Goal: Transaction & Acquisition: Purchase product/service

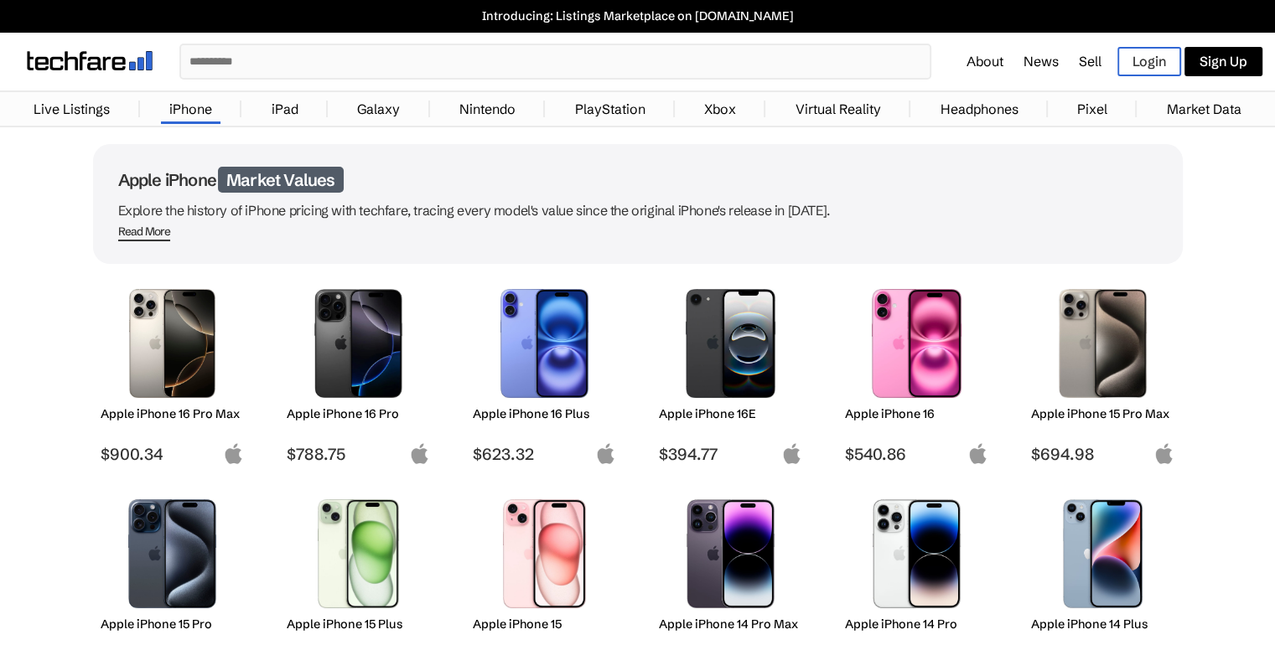
click at [206, 345] on img at bounding box center [172, 343] width 118 height 109
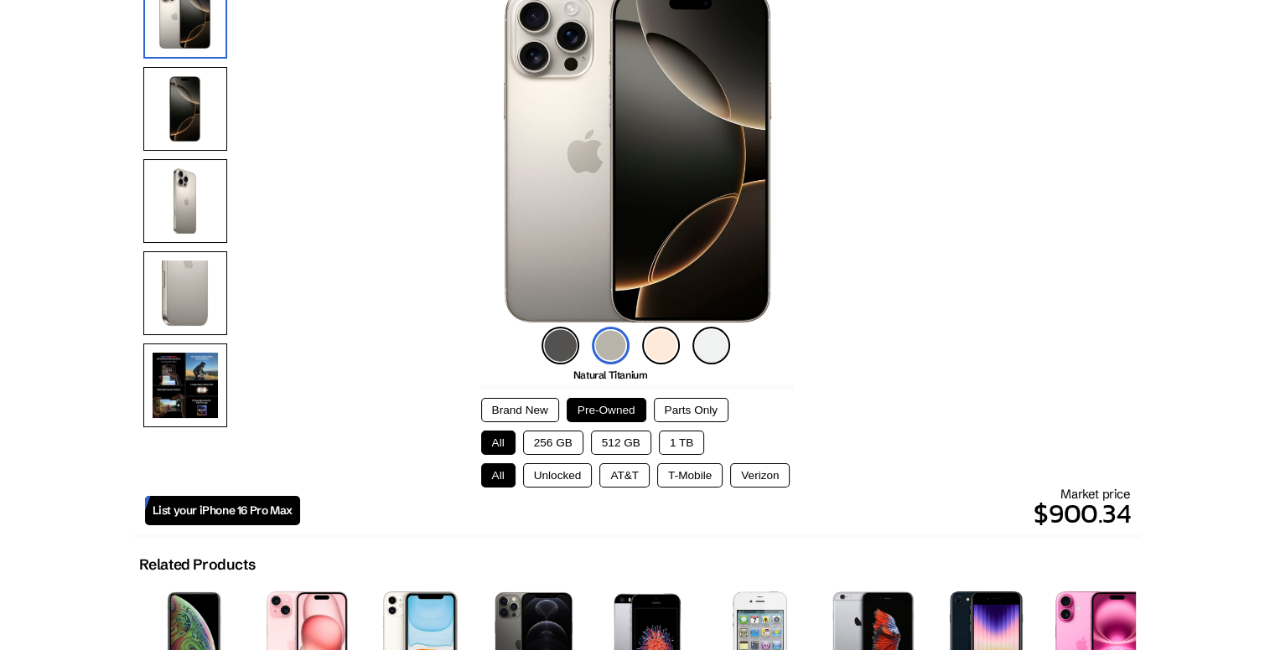
click at [503, 410] on button "Brand New" at bounding box center [520, 410] width 78 height 24
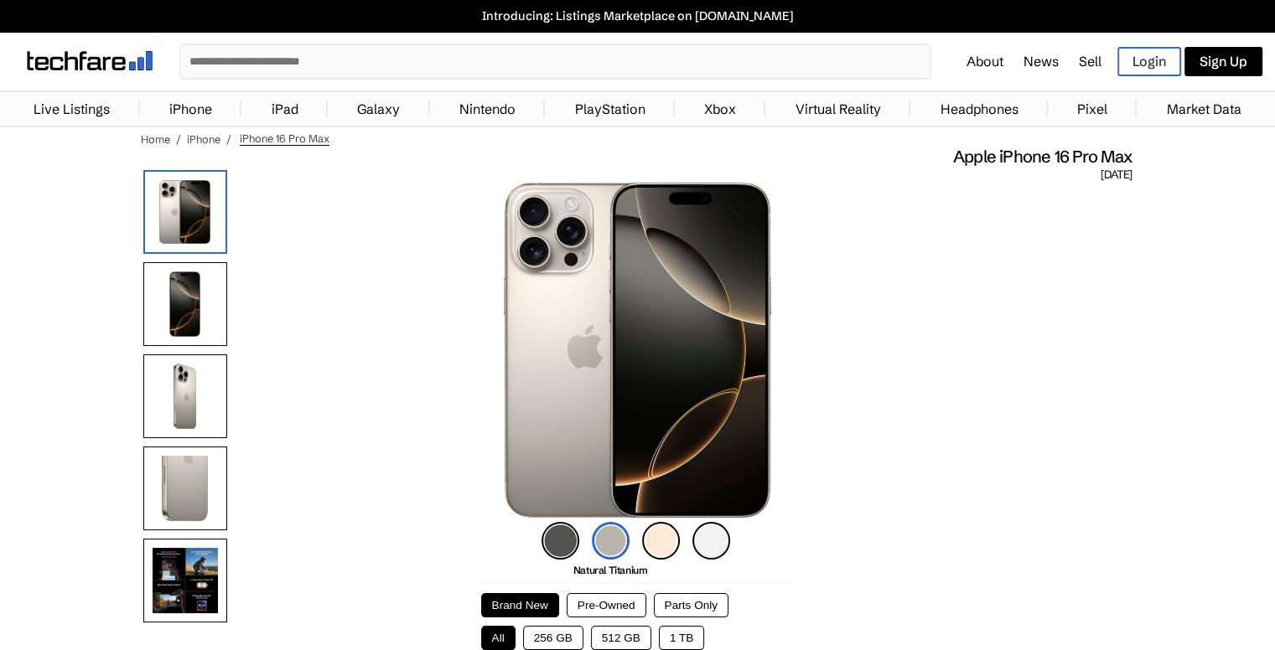
click at [1100, 179] on span "[DATE]" at bounding box center [1115, 175] width 31 height 15
drag, startPoint x: 1076, startPoint y: 179, endPoint x: 1093, endPoint y: 173, distance: 17.8
click at [1100, 176] on span "[DATE]" at bounding box center [1115, 175] width 31 height 15
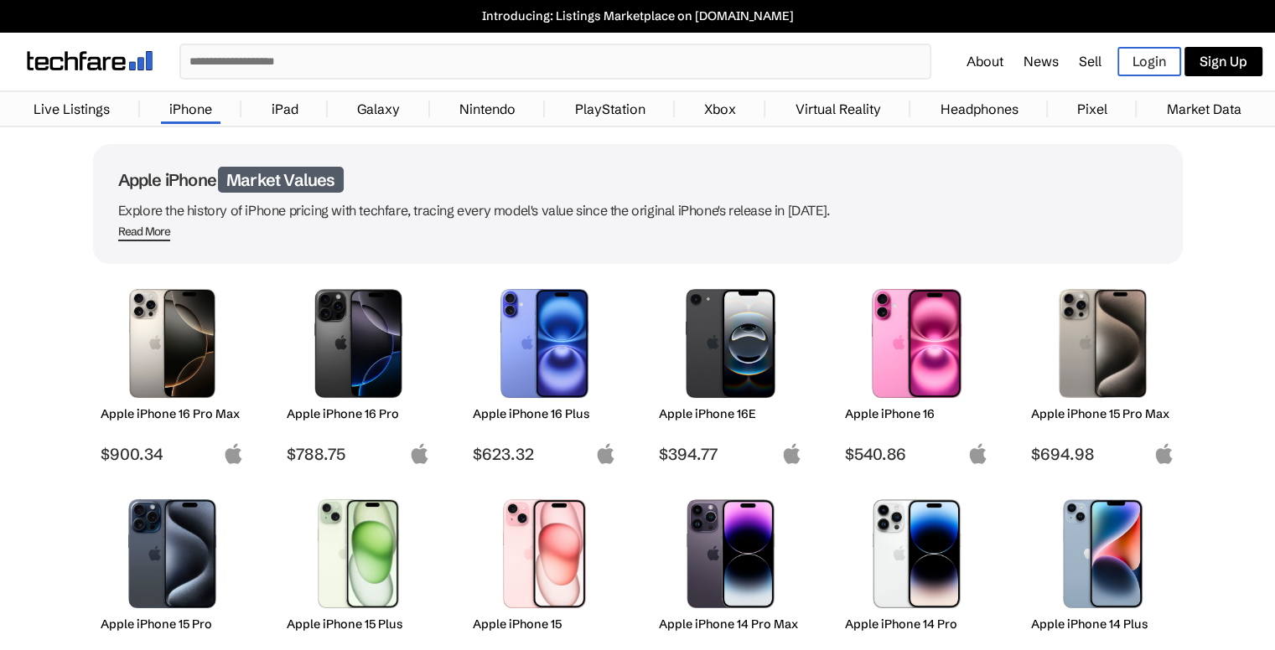
click at [949, 362] on img at bounding box center [916, 343] width 118 height 109
click at [194, 346] on img at bounding box center [172, 343] width 118 height 109
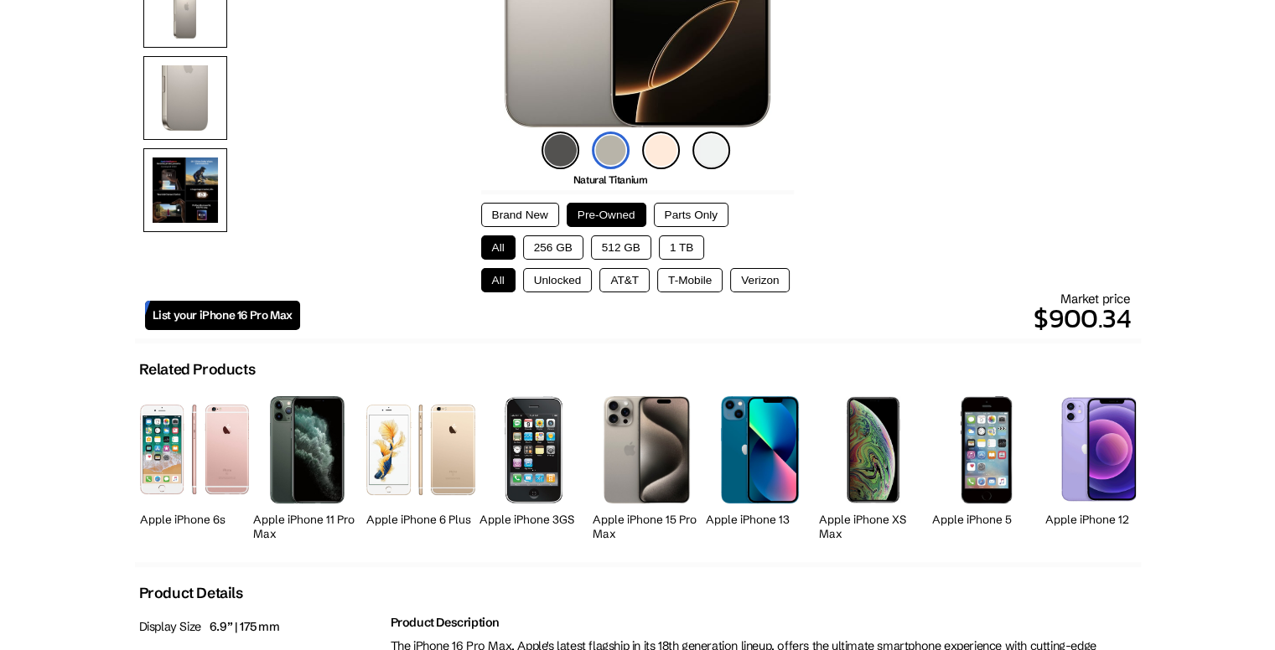
click at [534, 203] on button "Brand New" at bounding box center [520, 215] width 78 height 24
click at [531, 251] on button "256 GB" at bounding box center [553, 248] width 60 height 24
click at [504, 253] on button "All" at bounding box center [498, 248] width 34 height 24
click at [555, 252] on button "256 GB" at bounding box center [553, 248] width 60 height 24
click at [569, 285] on button "Unlocked" at bounding box center [558, 280] width 70 height 24
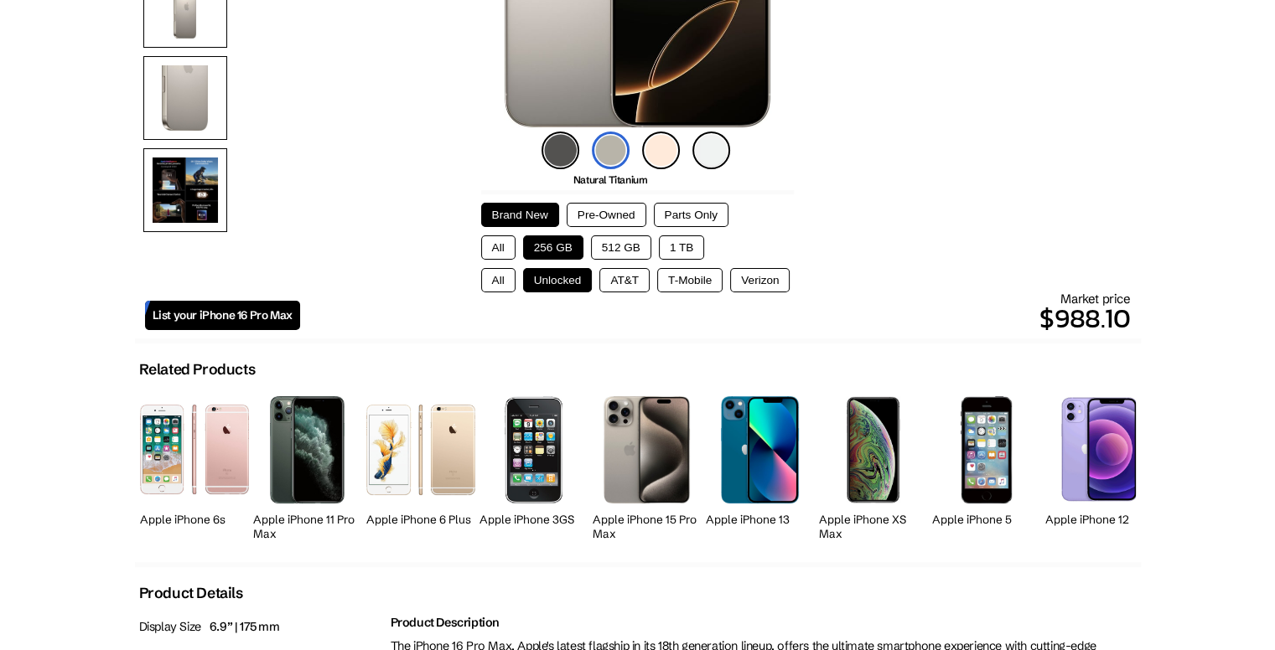
click at [612, 272] on button "AT&T" at bounding box center [624, 280] width 50 height 24
click at [672, 277] on button "T-Mobile" at bounding box center [689, 280] width 65 height 24
click at [774, 285] on button "Verizon" at bounding box center [760, 280] width 60 height 24
click at [719, 287] on button "T-Mobile" at bounding box center [689, 280] width 65 height 24
click at [620, 278] on button "AT&T" at bounding box center [624, 280] width 50 height 24
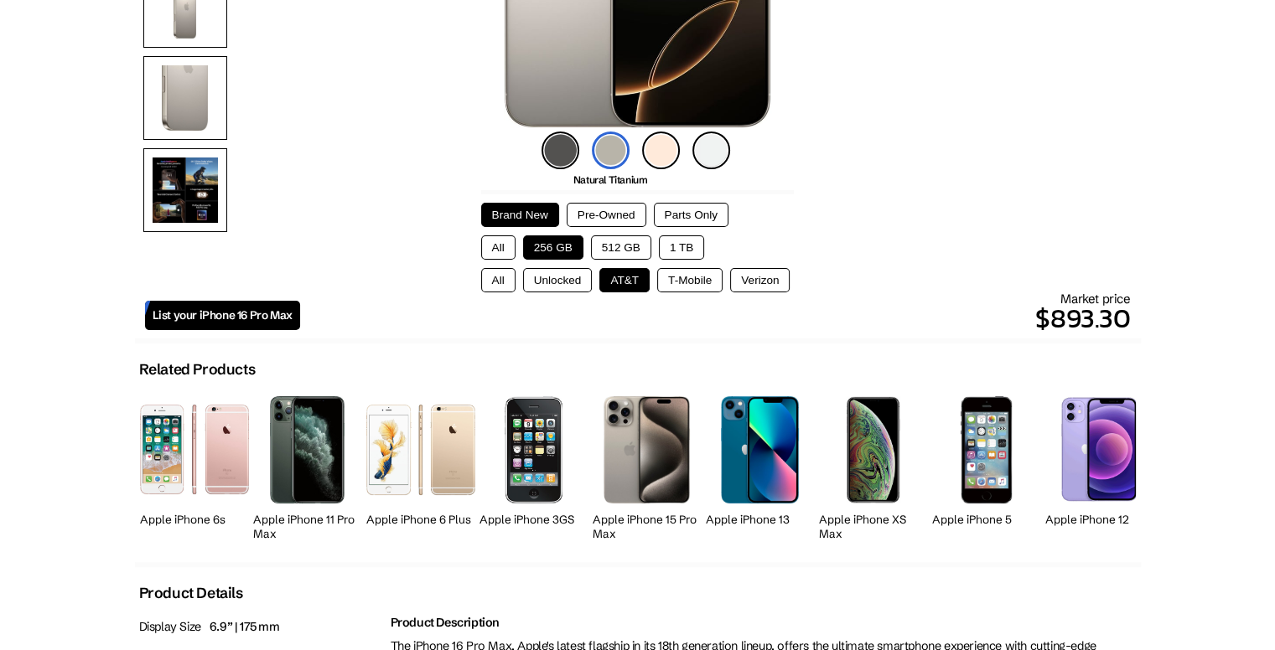
click at [567, 276] on button "Unlocked" at bounding box center [558, 280] width 70 height 24
click at [510, 272] on button "All" at bounding box center [498, 280] width 34 height 24
click at [506, 272] on button "All" at bounding box center [498, 280] width 34 height 24
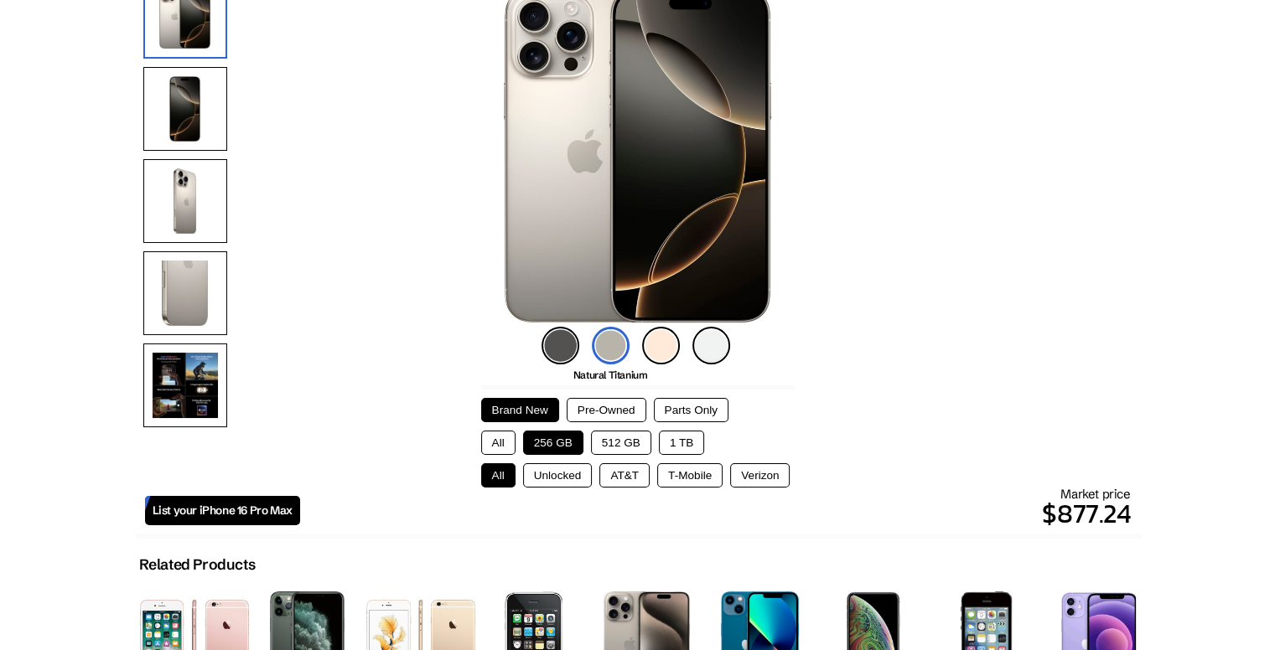
click at [645, 338] on img at bounding box center [661, 346] width 38 height 38
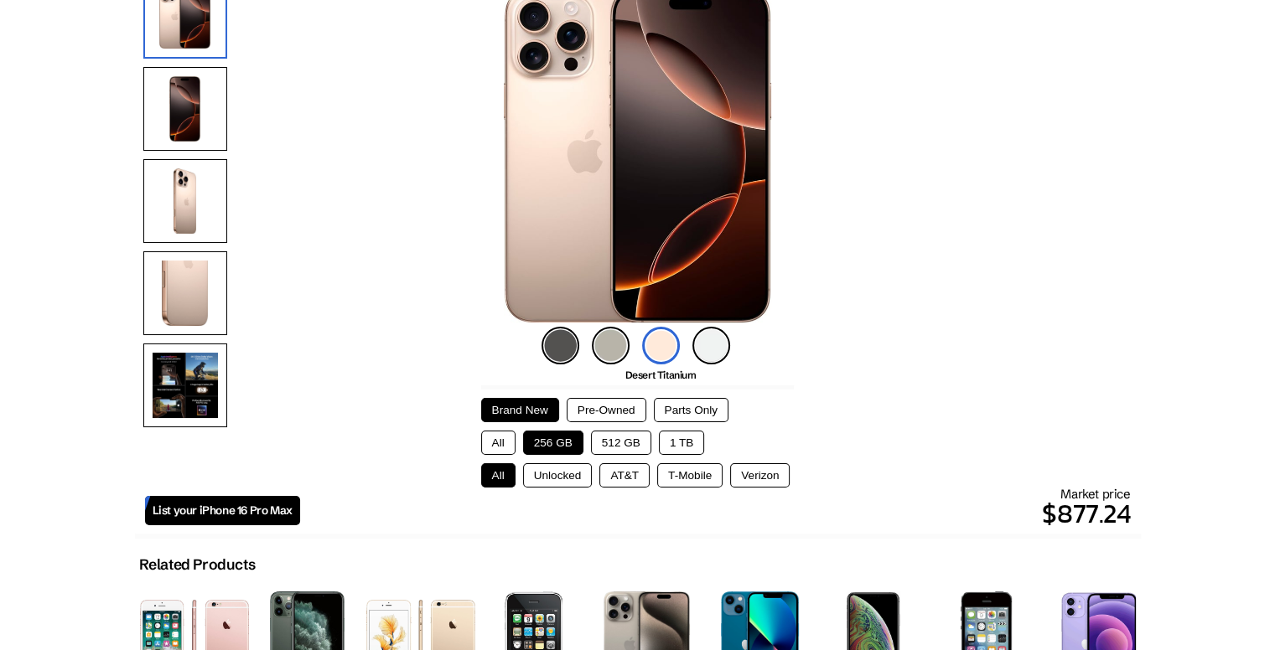
click at [727, 332] on li "White Titanium" at bounding box center [711, 346] width 38 height 38
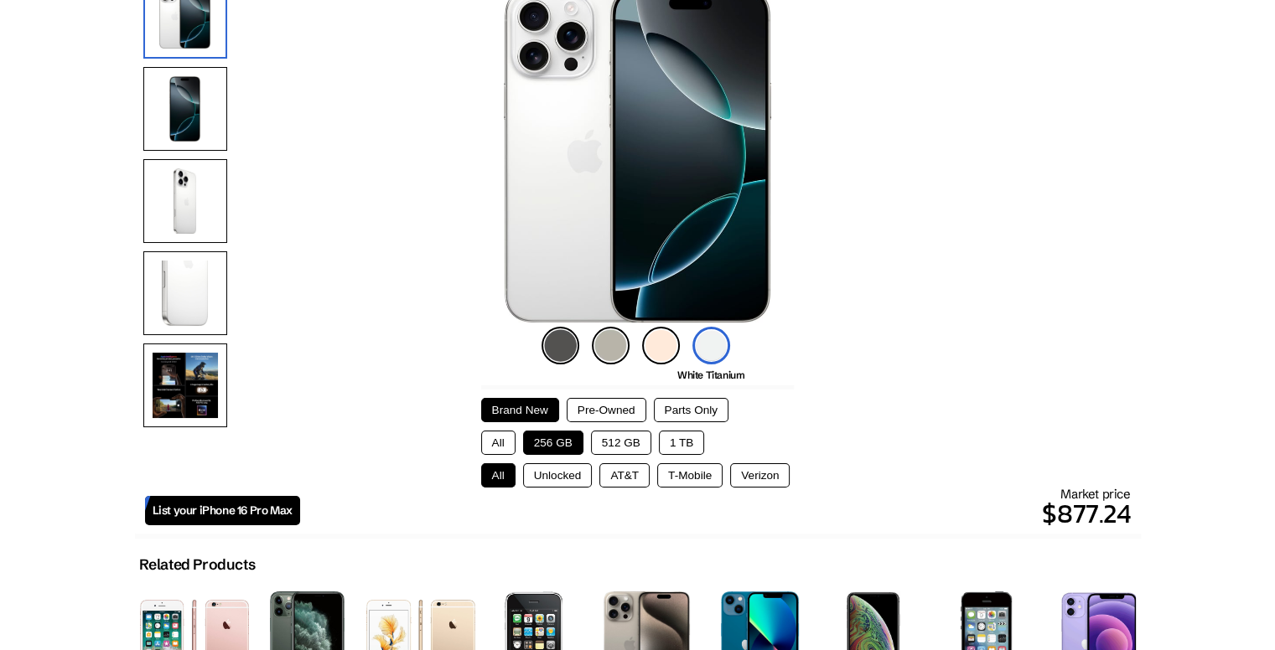
click at [592, 327] on li "Natural Titanium" at bounding box center [611, 346] width 38 height 38
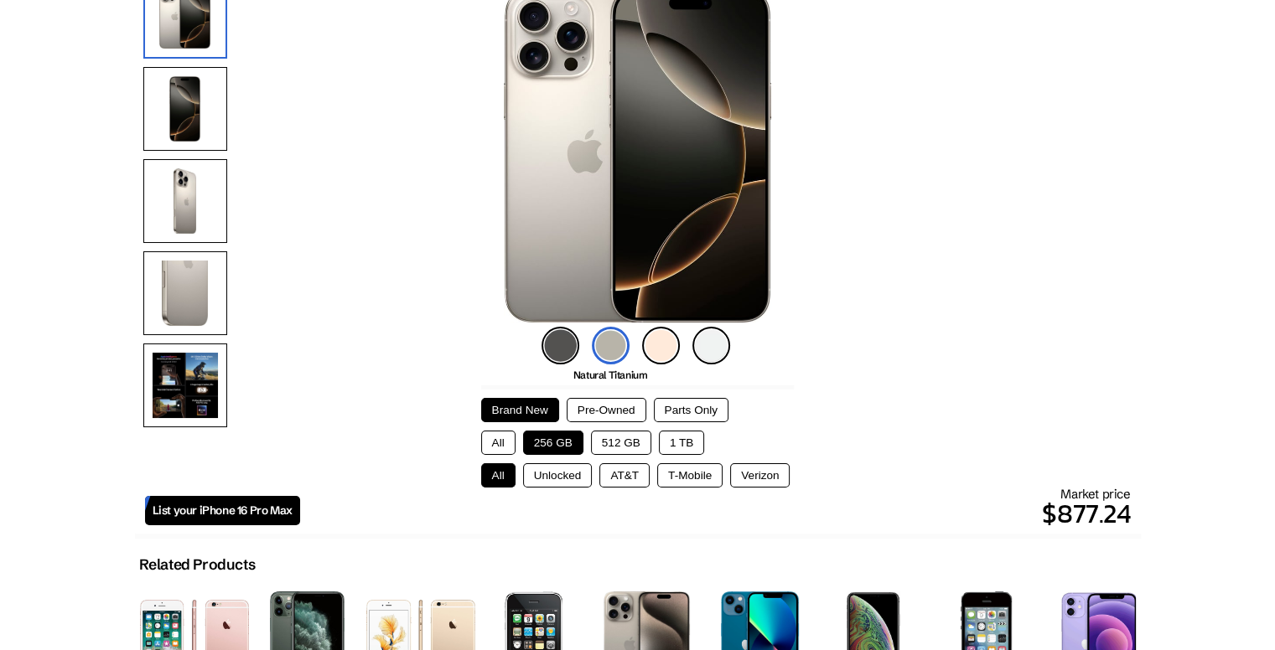
click at [564, 327] on img at bounding box center [560, 346] width 38 height 38
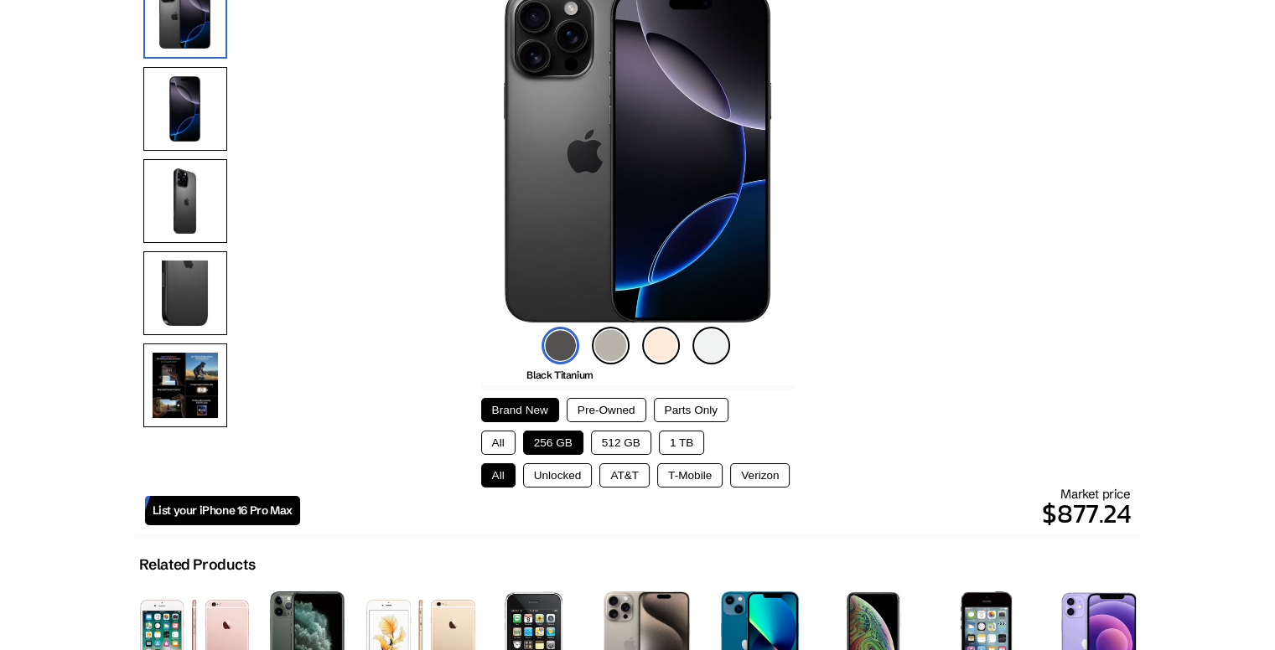
scroll to position [0, 0]
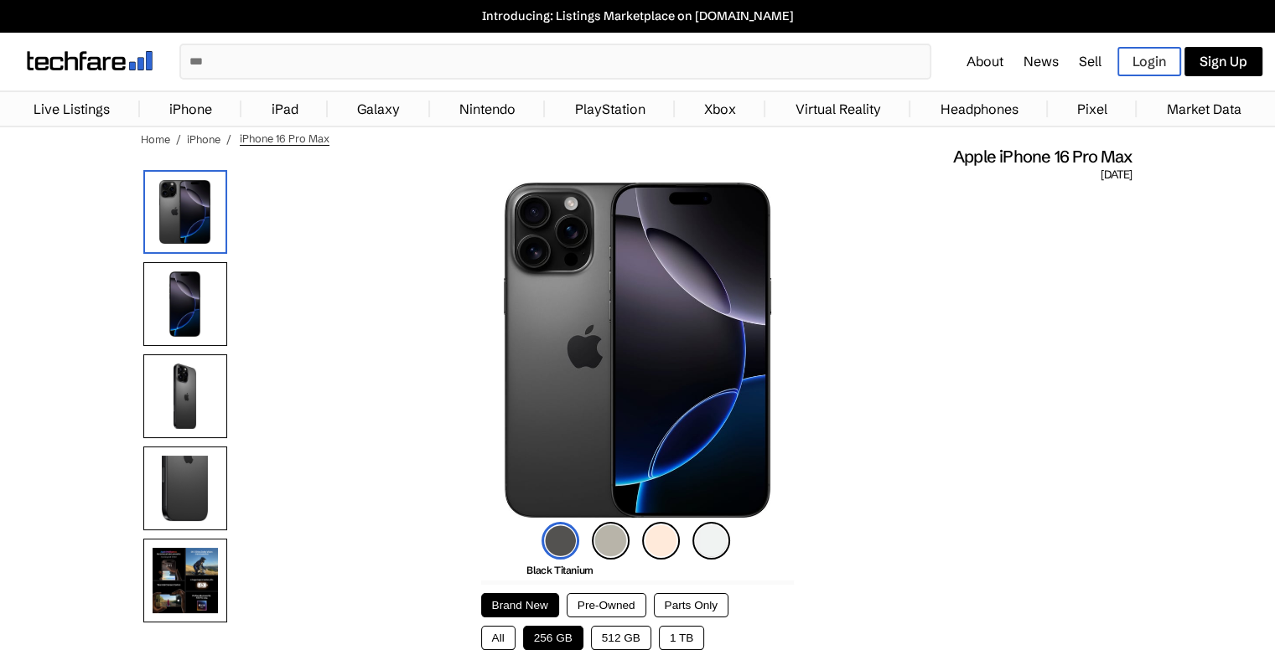
click at [603, 536] on img at bounding box center [611, 541] width 38 height 38
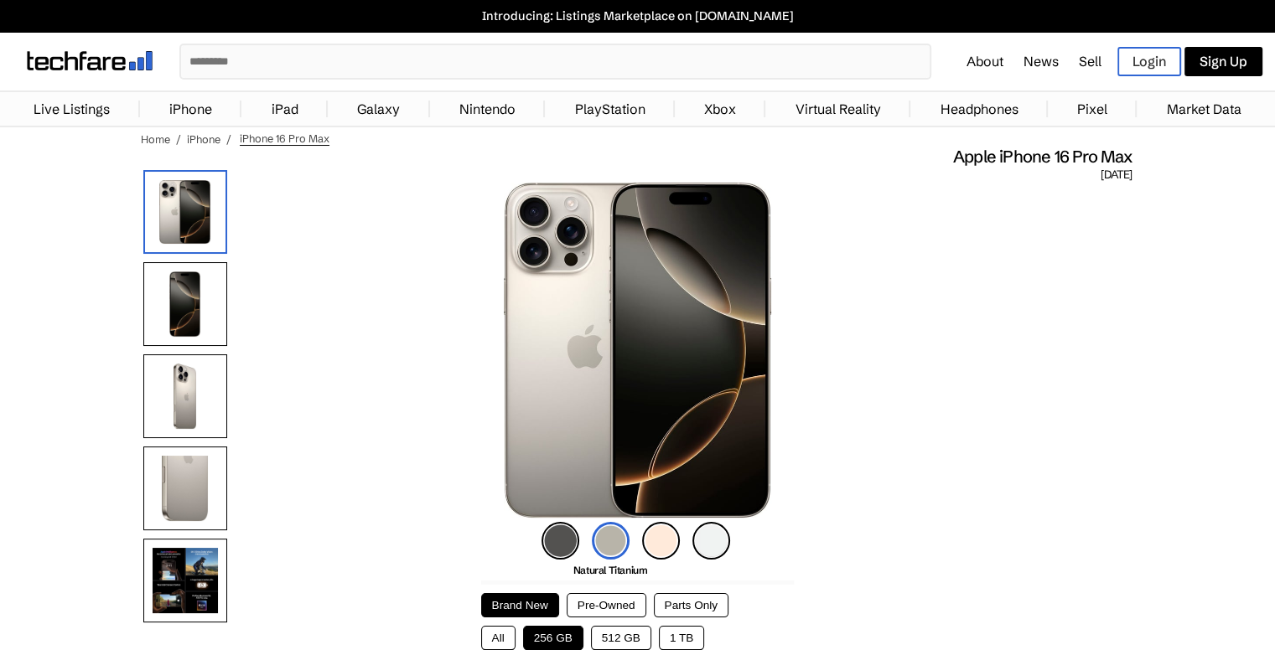
click at [670, 542] on img at bounding box center [661, 541] width 38 height 38
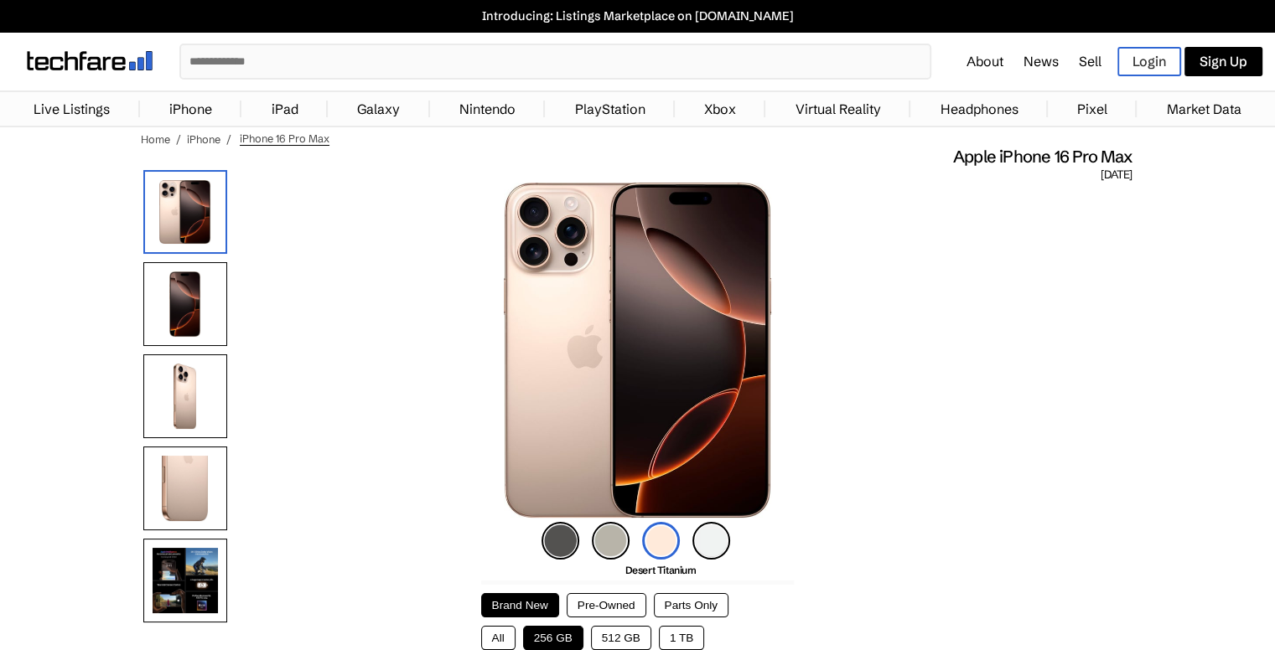
click at [722, 536] on img at bounding box center [711, 541] width 38 height 38
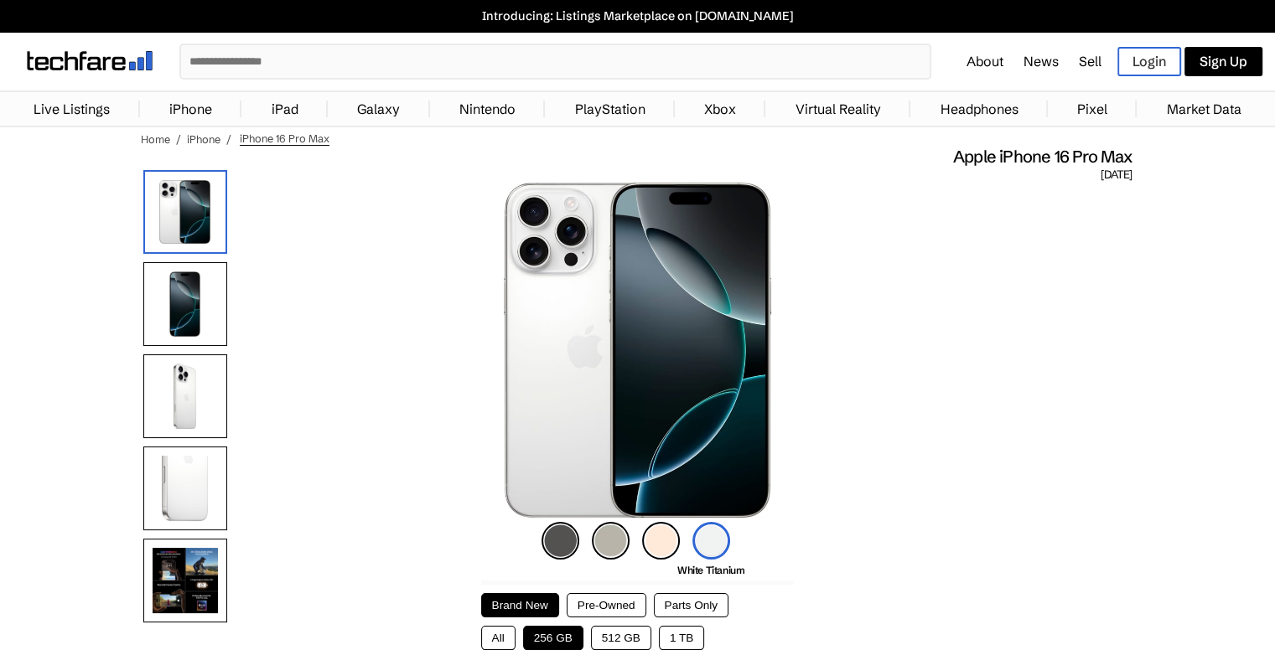
click at [670, 541] on img at bounding box center [661, 541] width 38 height 38
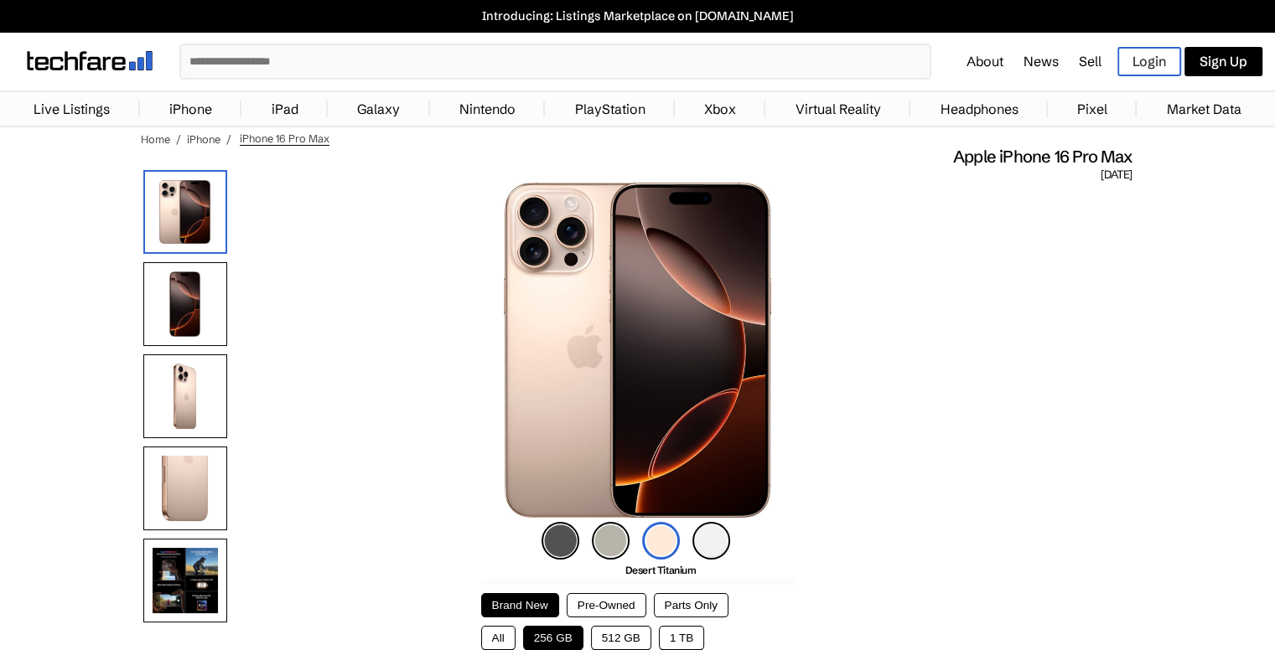
click at [631, 541] on div "Black Titanium Natural Titanium Desert Titanium White Titanium" at bounding box center [637, 541] width 201 height 46
click at [583, 541] on div "Black Titanium Natural Titanium Desert Titanium White Titanium" at bounding box center [637, 541] width 201 height 46
click at [562, 542] on img at bounding box center [560, 541] width 38 height 38
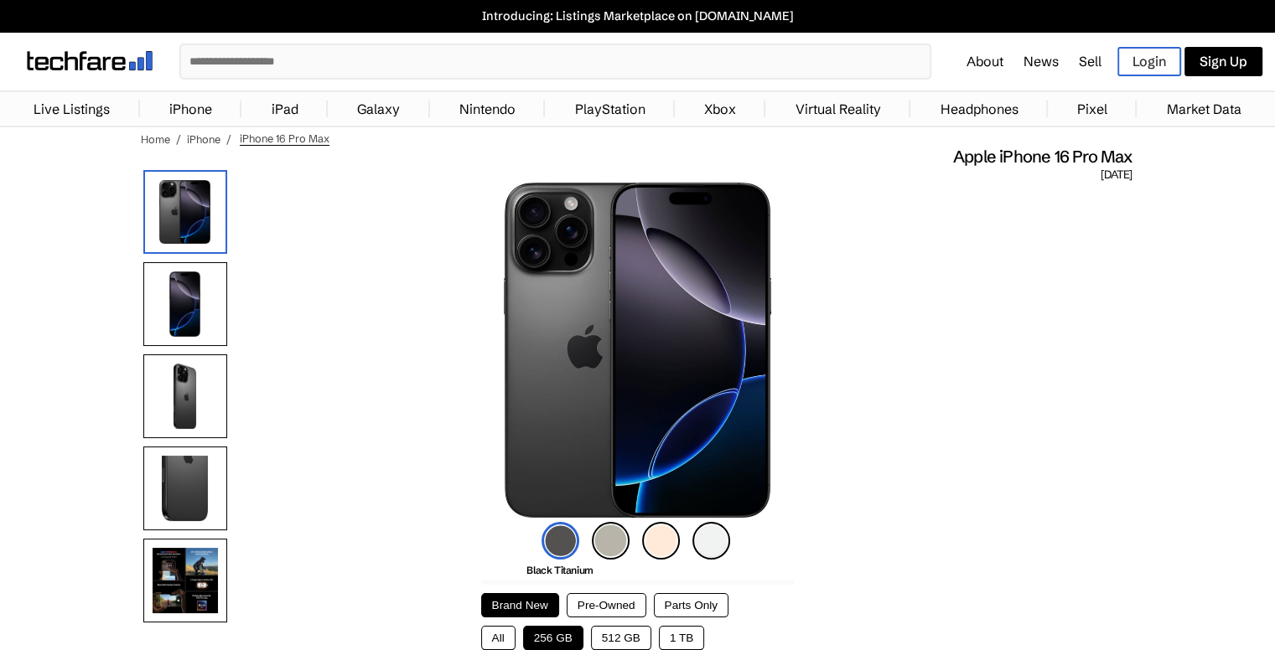
click at [602, 540] on img at bounding box center [611, 541] width 38 height 38
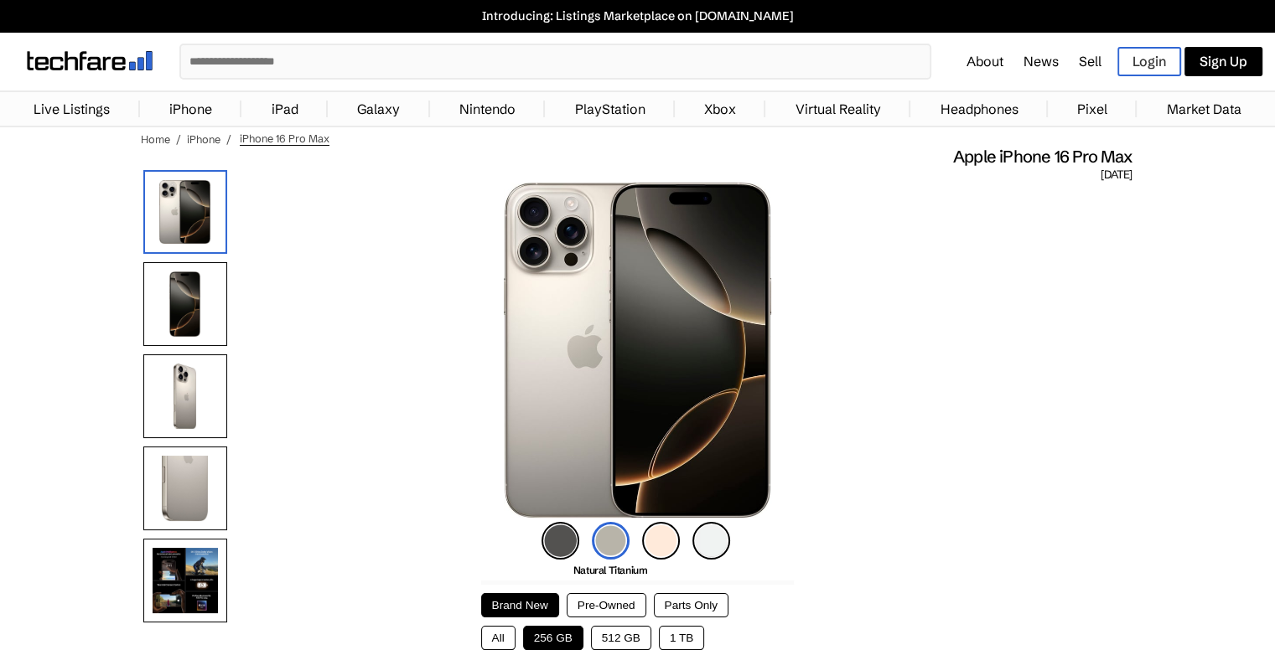
click at [640, 534] on div "Black Titanium Natural Titanium Desert Titanium White Titanium" at bounding box center [637, 541] width 201 height 46
click at [681, 532] on div "Black Titanium Natural Titanium Desert Titanium White Titanium" at bounding box center [637, 541] width 201 height 46
click at [706, 533] on img at bounding box center [711, 541] width 38 height 38
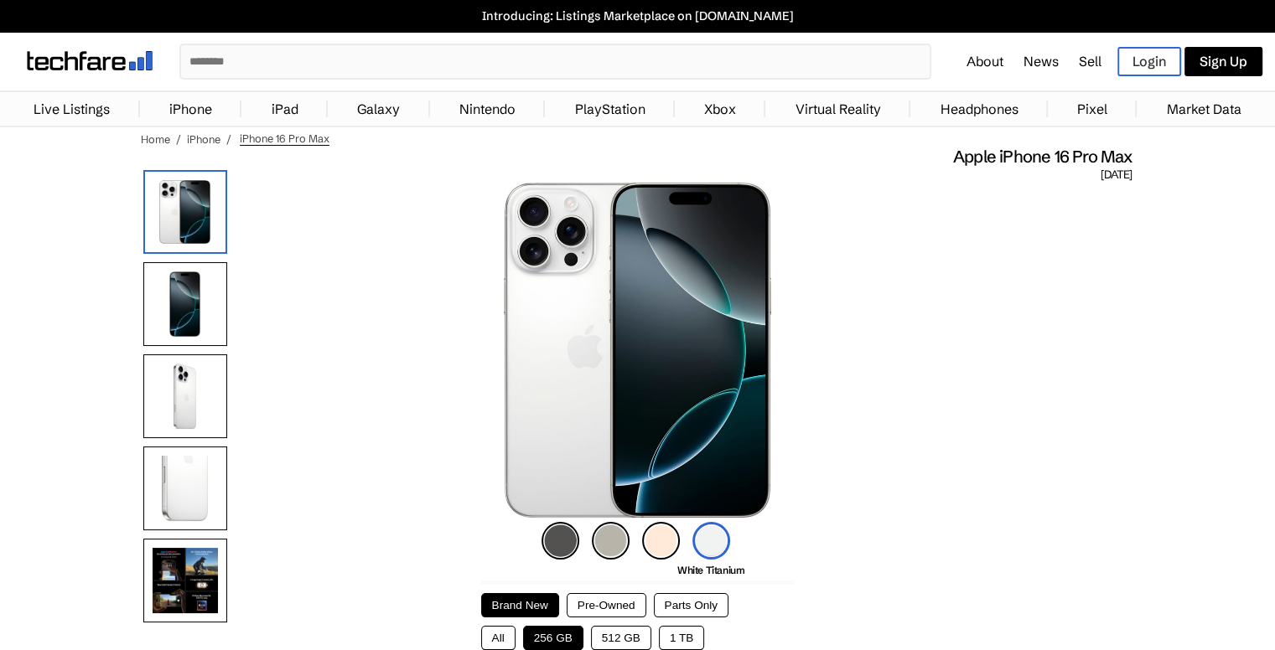
click at [654, 536] on img at bounding box center [661, 541] width 38 height 38
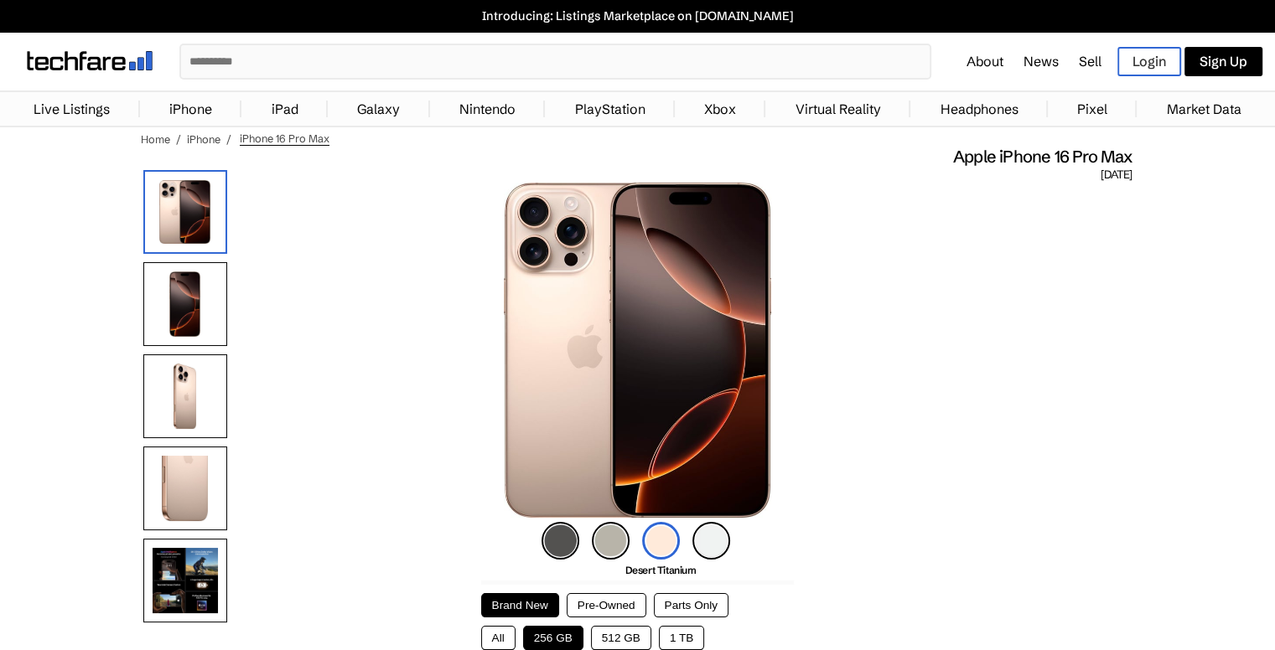
click at [716, 535] on img at bounding box center [711, 541] width 38 height 38
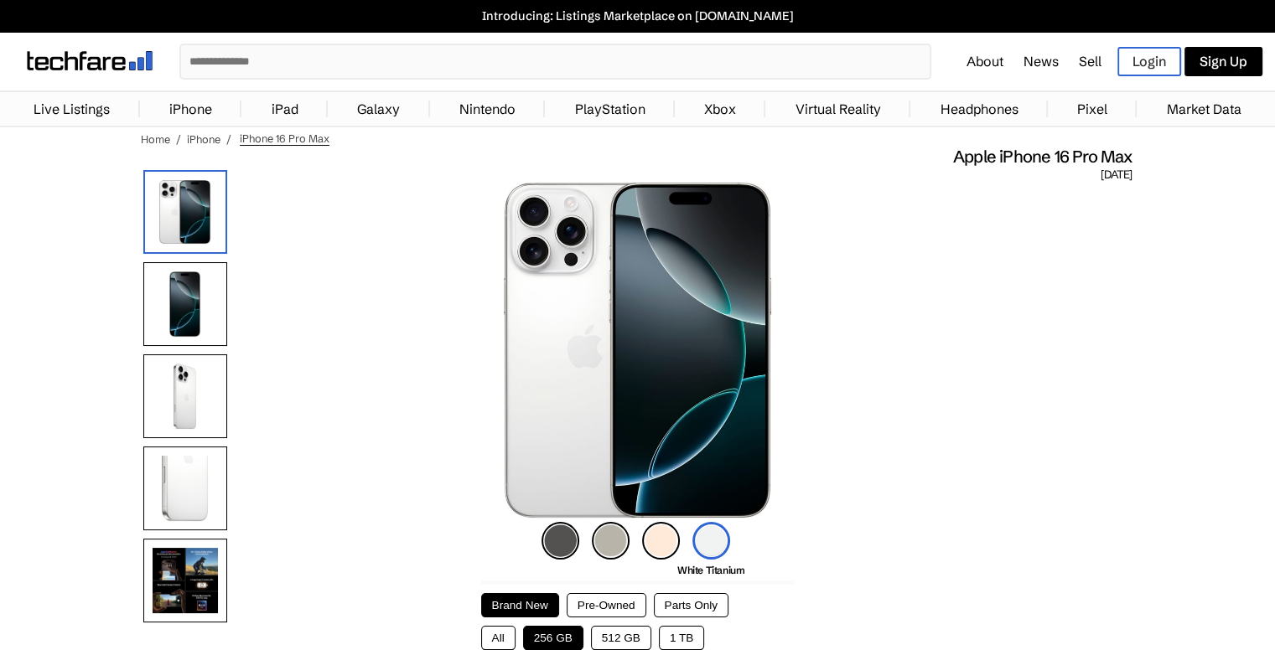
click at [651, 541] on img at bounding box center [661, 541] width 38 height 38
